Goal: Task Accomplishment & Management: Use online tool/utility

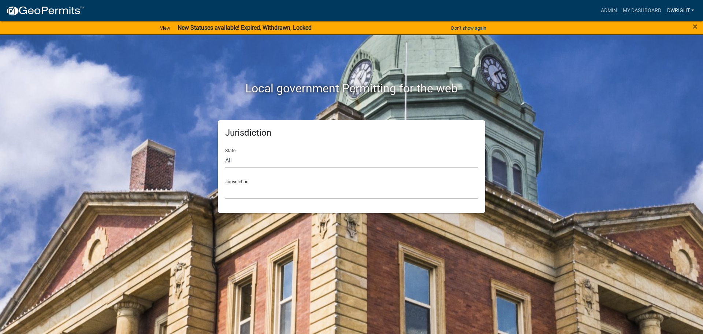
click at [676, 11] on link "Dwright" at bounding box center [681, 11] width 33 height 14
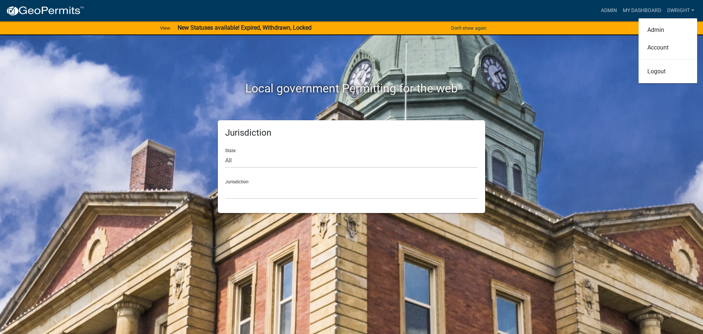
click at [561, 106] on div "Local government Permitting for the web Jurisdiction State All [US_STATE] [US_S…" at bounding box center [351, 167] width 703 height 334
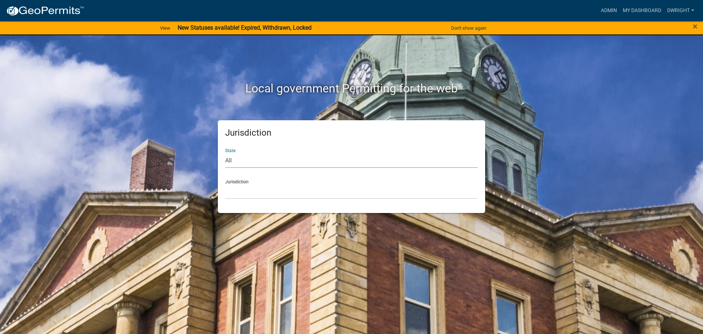
click at [227, 162] on select "All [US_STATE] [US_STATE] [US_STATE] [US_STATE] [US_STATE] [US_STATE] [US_STATE…" at bounding box center [351, 160] width 253 height 15
select select "[US_STATE]"
click at [225, 153] on select "All [US_STATE] [US_STATE] [US_STATE] [US_STATE] [US_STATE] [US_STATE] [US_STATE…" at bounding box center [351, 160] width 253 height 15
click at [237, 181] on div "Jurisdiction [GEOGRAPHIC_DATA], [US_STATE][PERSON_NAME][GEOGRAPHIC_DATA], [US_S…" at bounding box center [351, 186] width 253 height 25
click at [239, 196] on select "[GEOGRAPHIC_DATA], [US_STATE][PERSON_NAME][GEOGRAPHIC_DATA], [US_STATE][PERSON_…" at bounding box center [351, 191] width 253 height 15
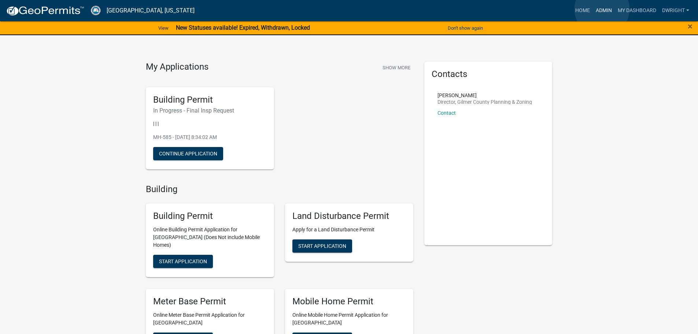
click at [602, 9] on link "Admin" at bounding box center [604, 11] width 22 height 14
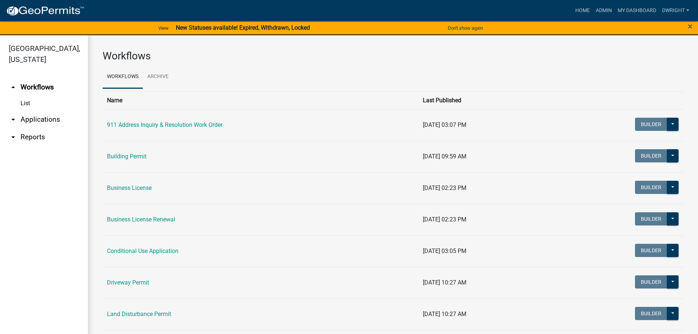
click at [49, 119] on link "arrow_drop_down Applications" at bounding box center [44, 120] width 88 height 18
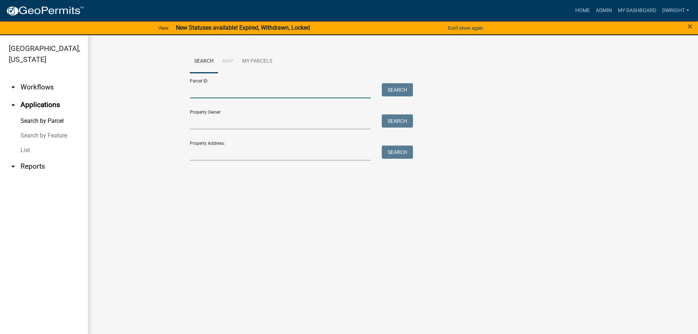
click at [217, 92] on input "Parcel ID:" at bounding box center [280, 90] width 181 height 15
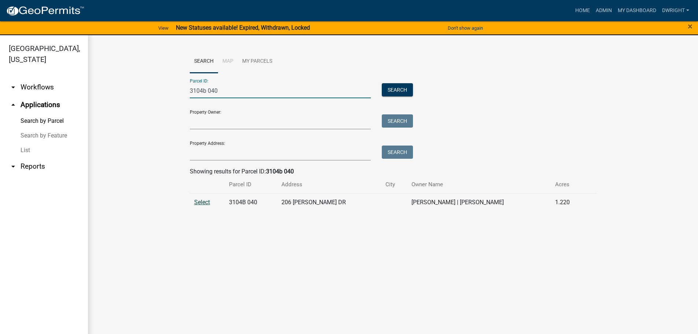
type input "3104b 040"
click at [207, 202] on span "Select" at bounding box center [202, 202] width 16 height 7
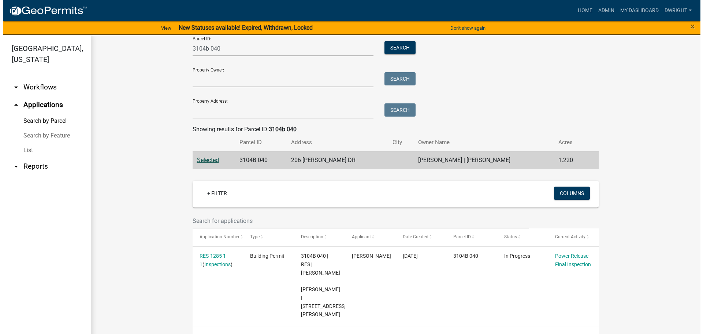
scroll to position [42, 0]
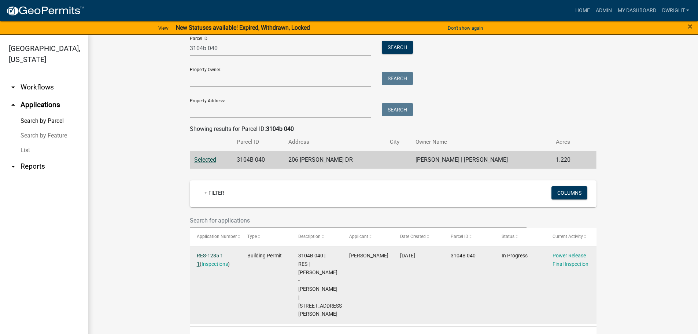
click at [213, 252] on link "RES-1285 1 1" at bounding box center [210, 259] width 26 height 14
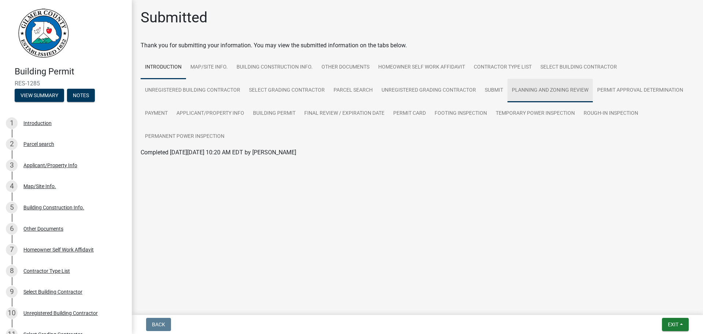
click at [539, 88] on link "Planning and Zoning Review" at bounding box center [550, 90] width 85 height 23
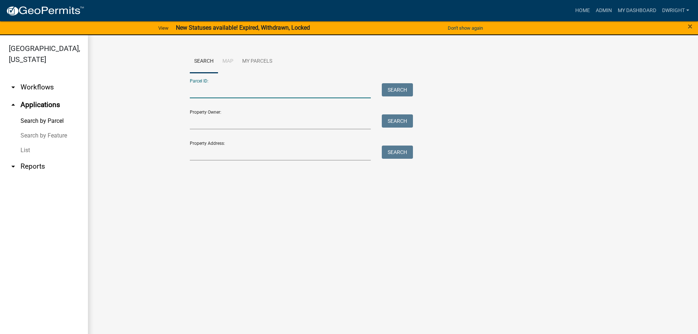
click at [243, 91] on input "Parcel ID:" at bounding box center [280, 90] width 181 height 15
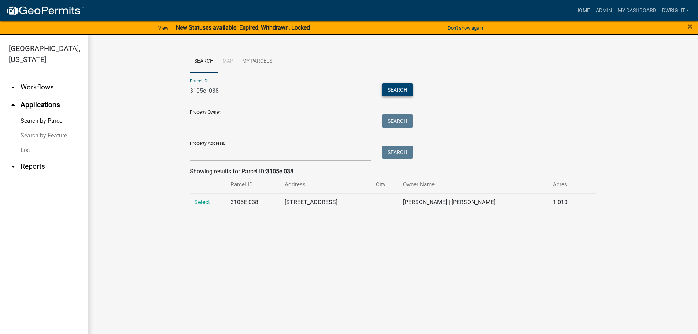
type input "3105e 038"
click at [396, 89] on button "Search" at bounding box center [397, 89] width 31 height 13
click at [203, 202] on span "Select" at bounding box center [202, 202] width 16 height 7
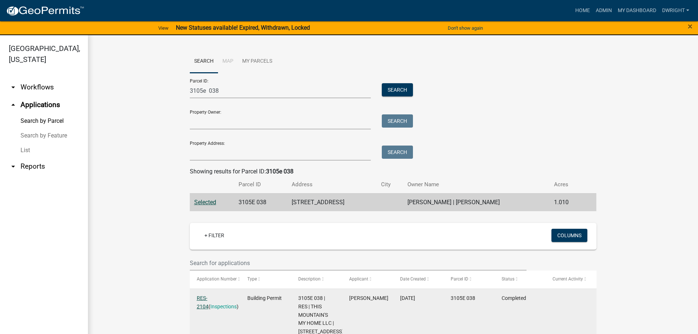
click at [207, 297] on link "RES-2104" at bounding box center [203, 302] width 12 height 14
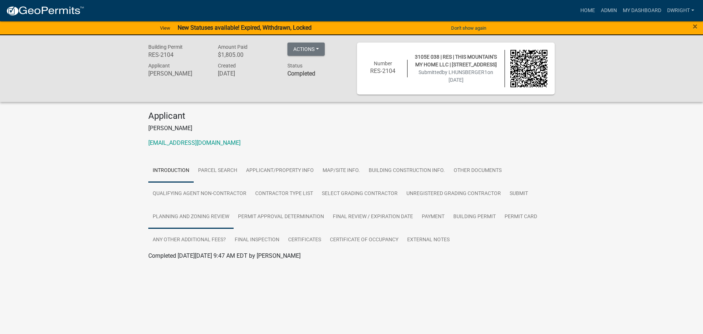
click at [198, 217] on link "Planning and Zoning Review" at bounding box center [190, 216] width 85 height 23
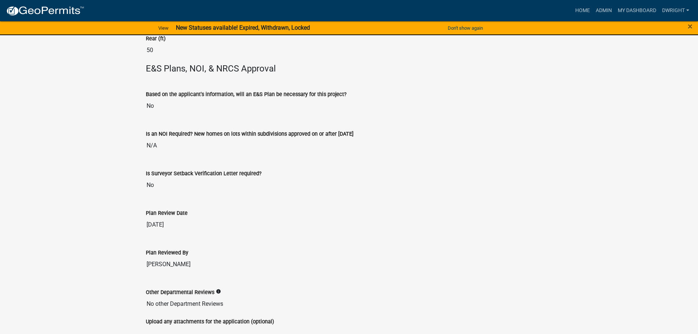
scroll to position [1668, 0]
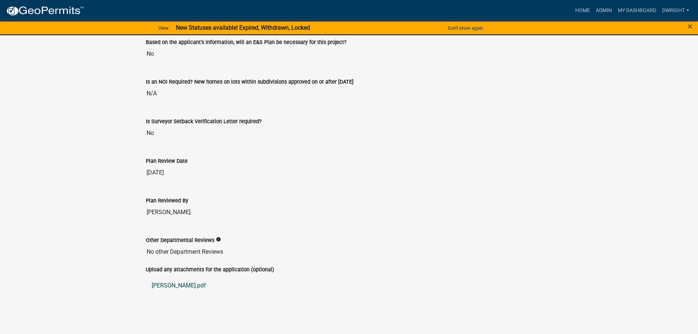
click at [167, 286] on link "[PERSON_NAME].pdf" at bounding box center [349, 286] width 407 height 18
